Goal: Task Accomplishment & Management: Use online tool/utility

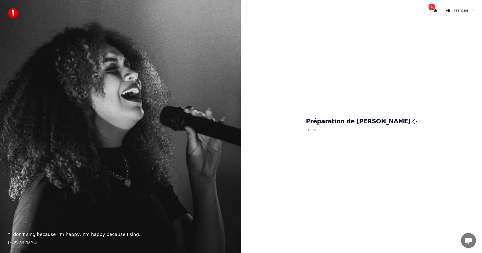
click at [433, 9] on span "1" at bounding box center [431, 7] width 7 height 6
click at [468, 26] on button "Mettre à Jour" at bounding box center [478, 26] width 31 height 9
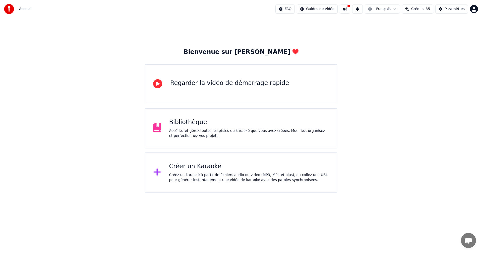
click at [350, 8] on button at bounding box center [344, 9] width 11 height 9
click at [187, 169] on div "Créer un Karaoké" at bounding box center [249, 167] width 160 height 8
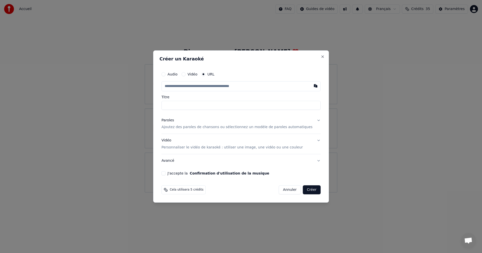
type input "**********"
click at [198, 128] on p "Ajoutez des paroles de chansons ou sélectionnez un modèle de paroles automatiqu…" at bounding box center [236, 127] width 151 height 5
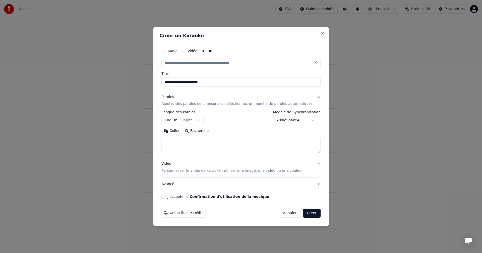
type input "**********"
click at [178, 130] on button "Coller" at bounding box center [171, 131] width 21 height 8
click at [165, 196] on button "J'accepte la Confirmation d'utilisation de la musique" at bounding box center [163, 197] width 4 height 4
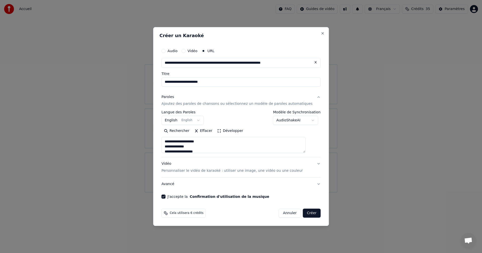
click at [305, 214] on button "Créer" at bounding box center [312, 213] width 18 height 9
type textarea "**********"
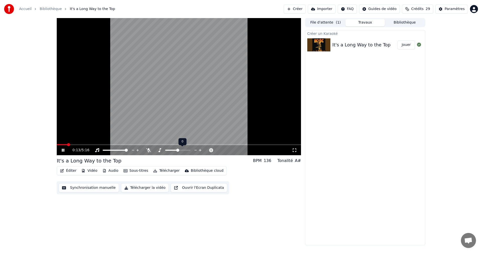
click at [165, 150] on div at bounding box center [182, 150] width 40 height 5
click at [159, 150] on icon at bounding box center [159, 150] width 5 height 4
click at [195, 150] on icon at bounding box center [195, 150] width 5 height 5
click at [200, 150] on icon at bounding box center [200, 150] width 3 height 3
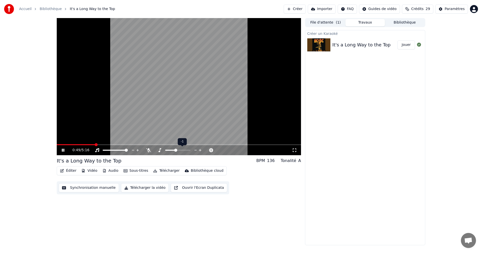
click at [200, 150] on icon at bounding box center [200, 150] width 3 height 3
click at [194, 150] on icon at bounding box center [195, 150] width 5 height 5
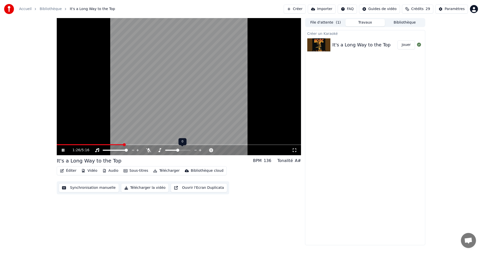
click at [195, 150] on icon at bounding box center [195, 150] width 5 height 5
click at [86, 144] on video at bounding box center [179, 86] width 244 height 137
click at [61, 150] on icon at bounding box center [67, 150] width 12 height 4
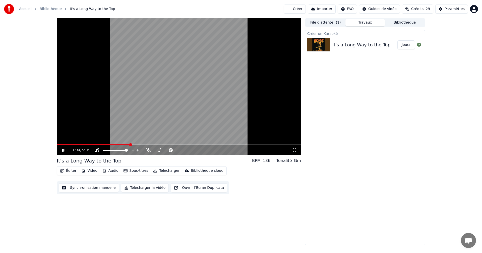
click at [89, 144] on span at bounding box center [93, 144] width 73 height 1
click at [78, 143] on video at bounding box center [179, 86] width 244 height 137
click at [72, 145] on span at bounding box center [73, 144] width 33 height 1
click at [63, 152] on icon at bounding box center [67, 150] width 12 height 4
click at [201, 151] on icon at bounding box center [200, 150] width 5 height 5
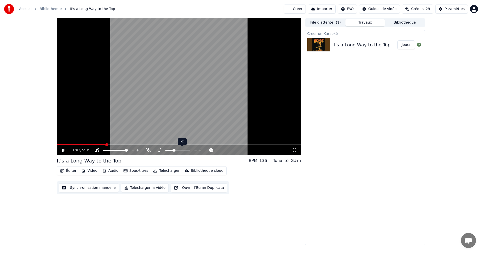
click at [201, 151] on icon at bounding box center [200, 150] width 5 height 5
drag, startPoint x: 201, startPoint y: 151, endPoint x: 195, endPoint y: 150, distance: 6.0
click at [195, 150] on div at bounding box center [182, 150] width 40 height 5
click at [195, 150] on icon at bounding box center [195, 150] width 5 height 5
click at [169, 150] on span at bounding box center [167, 150] width 4 height 1
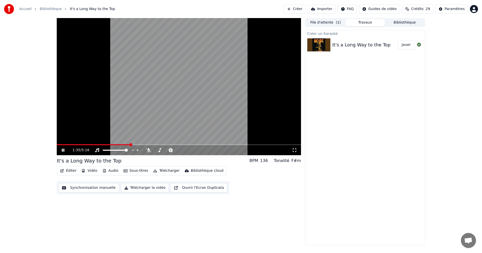
click at [115, 143] on video at bounding box center [179, 86] width 244 height 137
click at [82, 144] on video at bounding box center [179, 86] width 244 height 137
click at [68, 144] on span at bounding box center [63, 144] width 12 height 1
click at [64, 150] on icon at bounding box center [63, 150] width 3 height 3
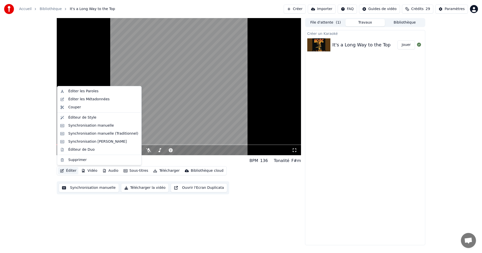
click at [70, 170] on button "Éditer" at bounding box center [68, 170] width 20 height 7
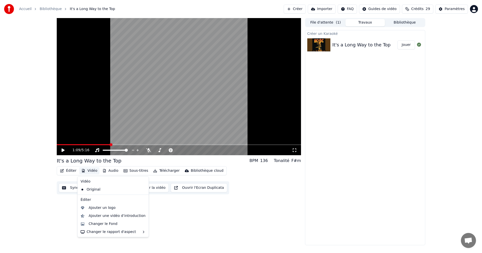
click at [62, 151] on icon at bounding box center [62, 150] width 3 height 4
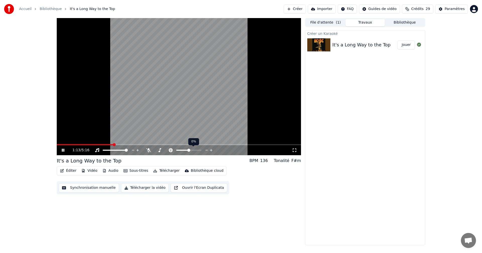
click at [211, 150] on icon at bounding box center [211, 150] width 5 height 5
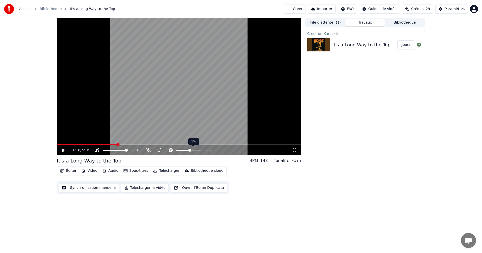
click at [211, 150] on icon at bounding box center [211, 150] width 5 height 5
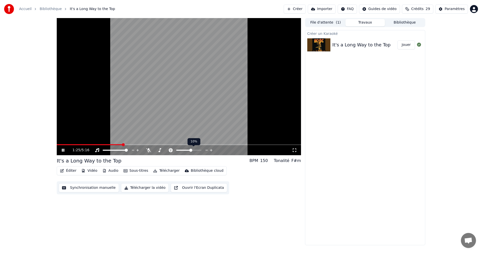
click at [206, 149] on icon at bounding box center [206, 150] width 5 height 5
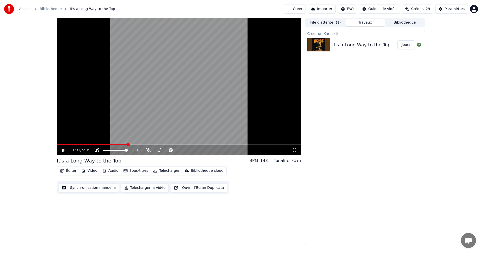
click at [117, 144] on video at bounding box center [179, 86] width 244 height 137
click at [93, 144] on span at bounding box center [75, 144] width 36 height 1
click at [63, 150] on icon at bounding box center [62, 150] width 3 height 4
click at [206, 150] on icon at bounding box center [206, 150] width 3 height 1
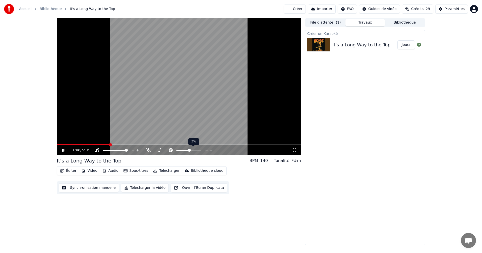
click at [206, 150] on icon at bounding box center [206, 150] width 3 height 1
click at [149, 151] on icon at bounding box center [148, 150] width 5 height 4
click at [148, 151] on icon at bounding box center [148, 150] width 5 height 4
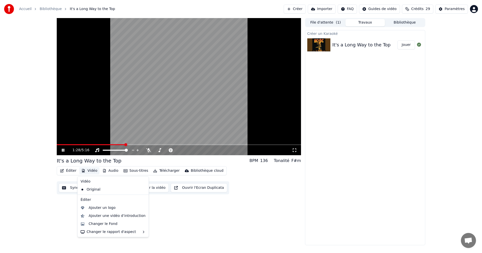
click at [89, 170] on button "Vidéo" at bounding box center [89, 170] width 20 height 7
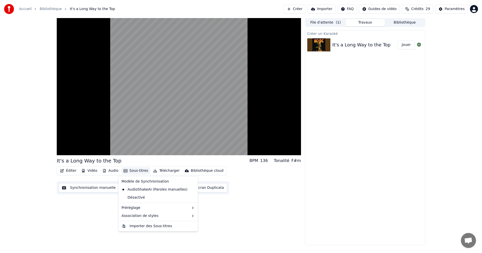
click at [346, 204] on div "Créer un Karaoké It's a Long Way to the Top Jouer" at bounding box center [365, 137] width 120 height 215
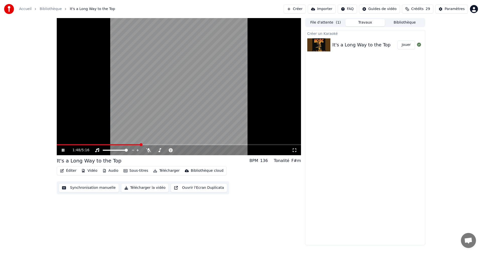
click at [235, 84] on video at bounding box center [179, 86] width 244 height 137
click at [62, 150] on icon at bounding box center [62, 150] width 3 height 4
click at [155, 145] on span at bounding box center [179, 144] width 244 height 1
click at [172, 144] on video at bounding box center [179, 86] width 244 height 137
click at [65, 150] on icon at bounding box center [67, 150] width 12 height 4
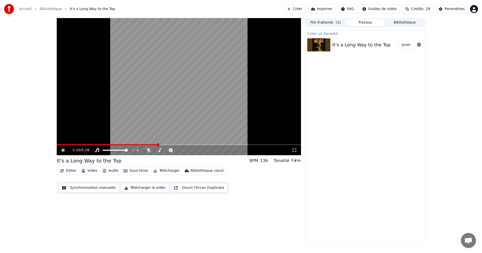
click at [192, 143] on video at bounding box center [179, 86] width 244 height 137
click at [62, 152] on icon at bounding box center [62, 150] width 3 height 4
click at [189, 145] on span at bounding box center [189, 144] width 3 height 3
click at [182, 144] on span at bounding box center [181, 144] width 3 height 3
click at [64, 149] on icon at bounding box center [63, 150] width 3 height 3
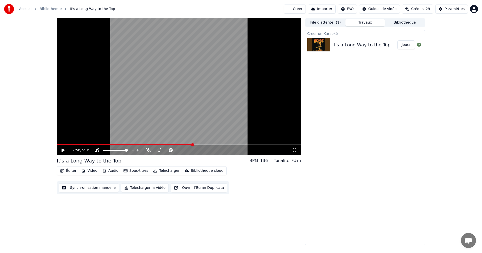
click at [143, 187] on button "Télécharger la vidéo" at bounding box center [145, 187] width 48 height 9
click at [403, 44] on button "Afficher" at bounding box center [404, 44] width 22 height 9
